Goal: Find contact information: Find contact information

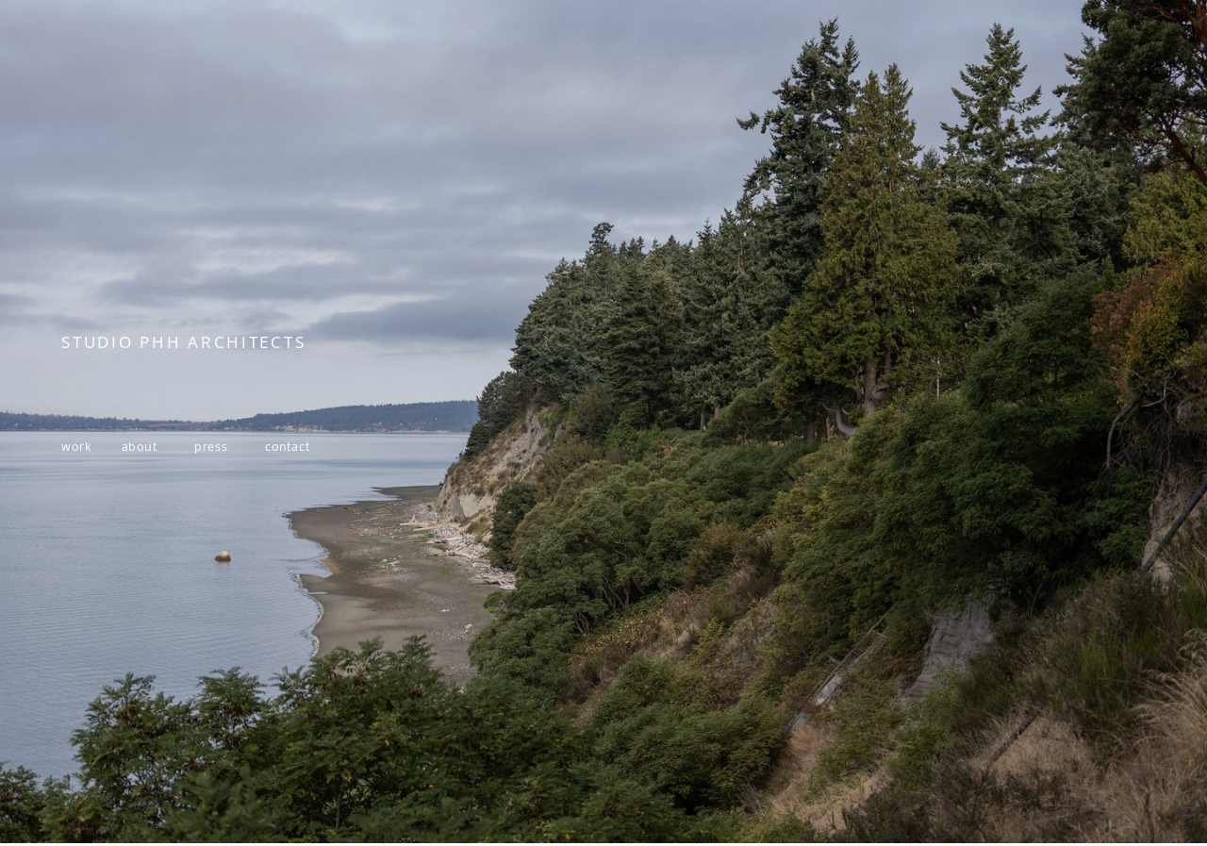
click at [138, 449] on span "about" at bounding box center [140, 447] width 36 height 16
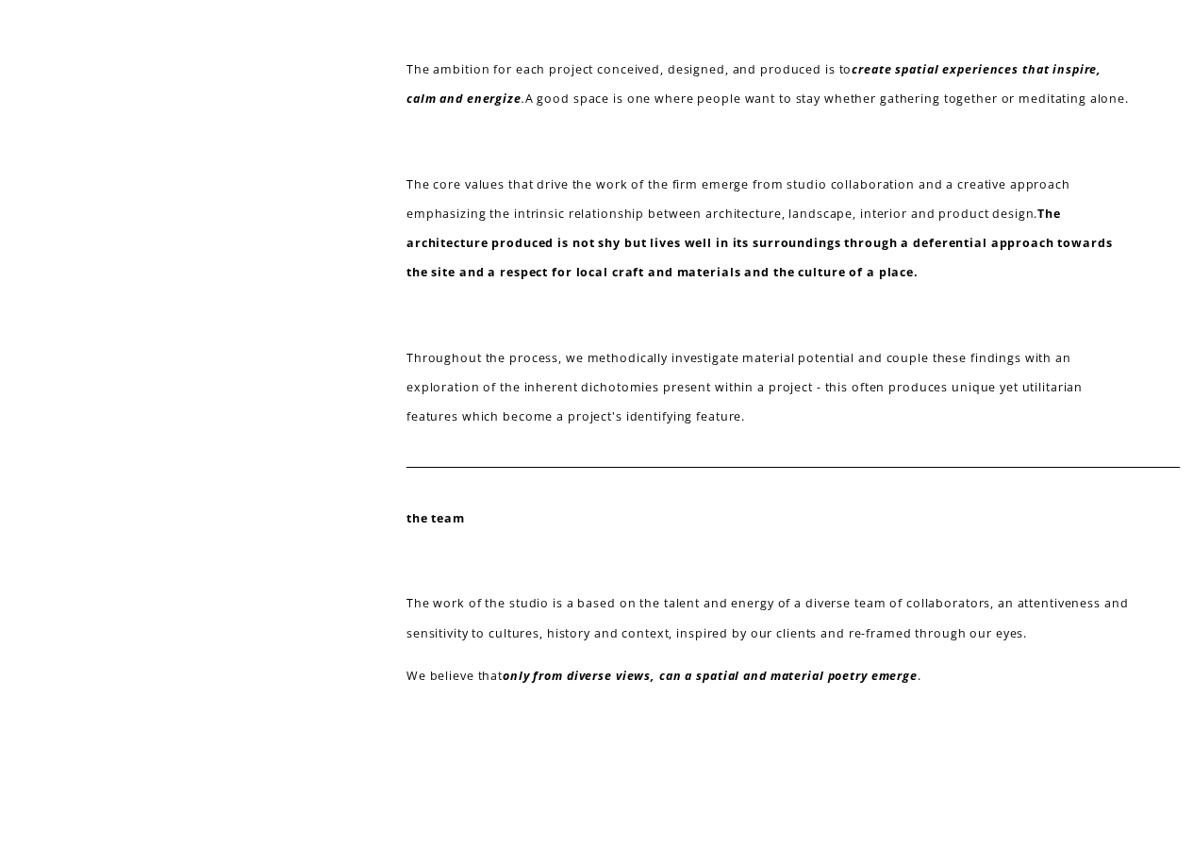
scroll to position [804, 0]
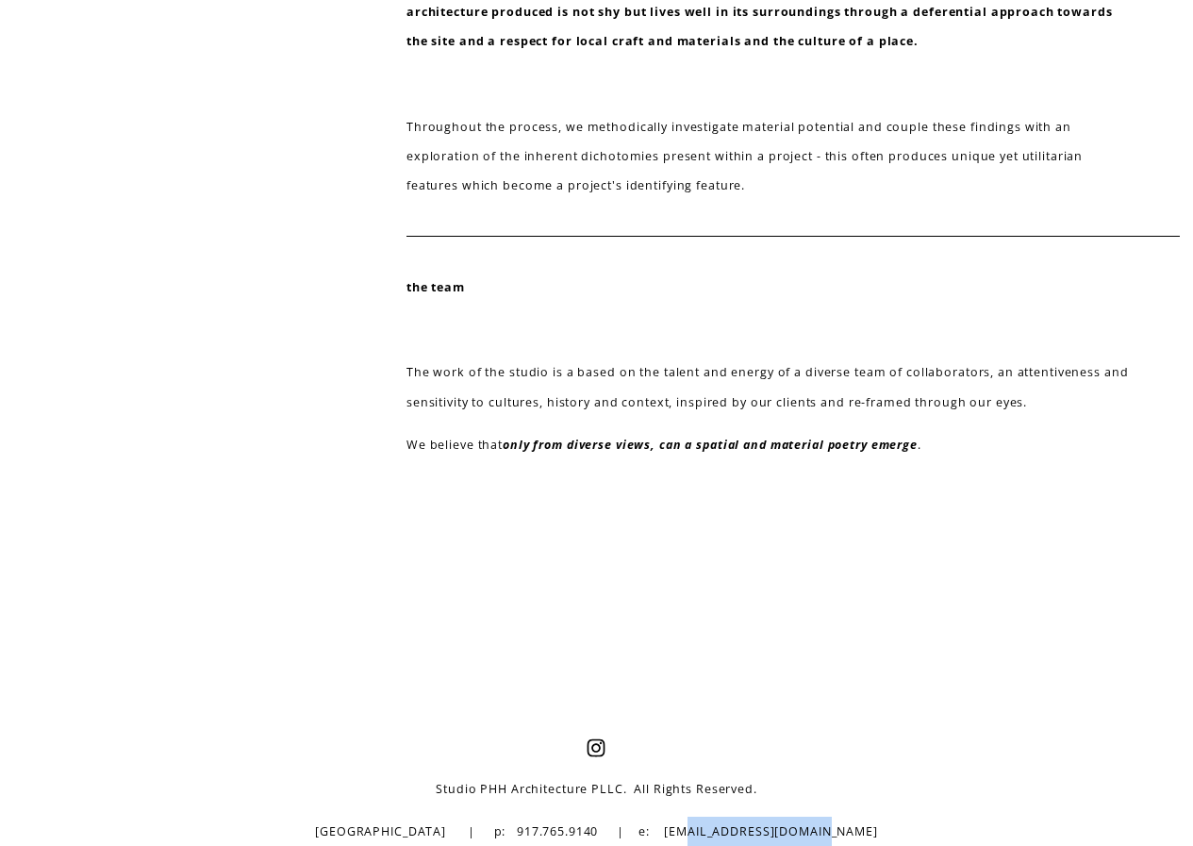
drag, startPoint x: 843, startPoint y: 829, endPoint x: 708, endPoint y: 831, distance: 134.9
click at [708, 831] on p "[GEOGRAPHIC_DATA] | p: 917.765.9140 | e: [EMAIL_ADDRESS][DOMAIN_NAME]" at bounding box center [597, 831] width 678 height 29
copy p "[EMAIL_ADDRESS][DOMAIN_NAME]"
